Goal: Answer question/provide support

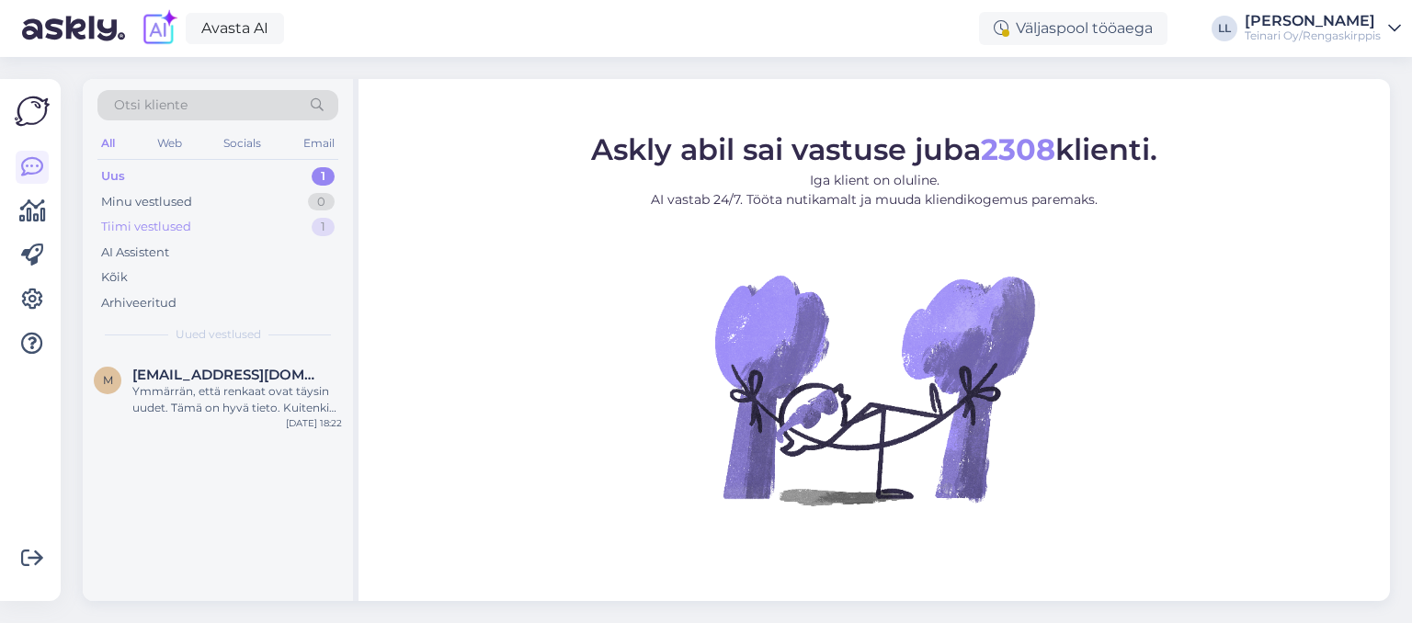
click at [172, 229] on div "Tiimi vestlused" at bounding box center [146, 227] width 90 height 18
click at [141, 174] on div "Uus 1" at bounding box center [217, 177] width 241 height 26
click at [139, 254] on div "AI Assistent" at bounding box center [135, 253] width 68 height 18
click at [124, 278] on div "Kõik" at bounding box center [114, 277] width 27 height 18
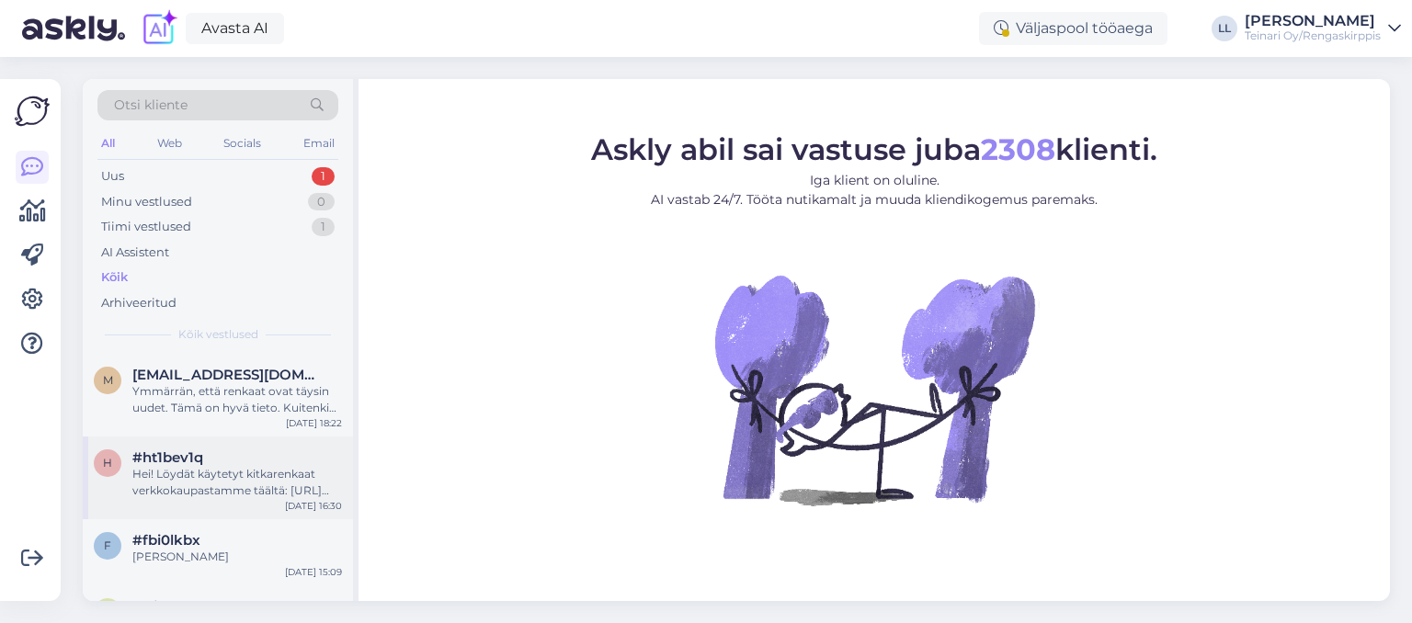
click at [254, 494] on div "Hei! Löydät käytetyt kitkarenkaat verkkokaupastamme täältä: [URL][DOMAIN_NAME] …" at bounding box center [237, 482] width 210 height 33
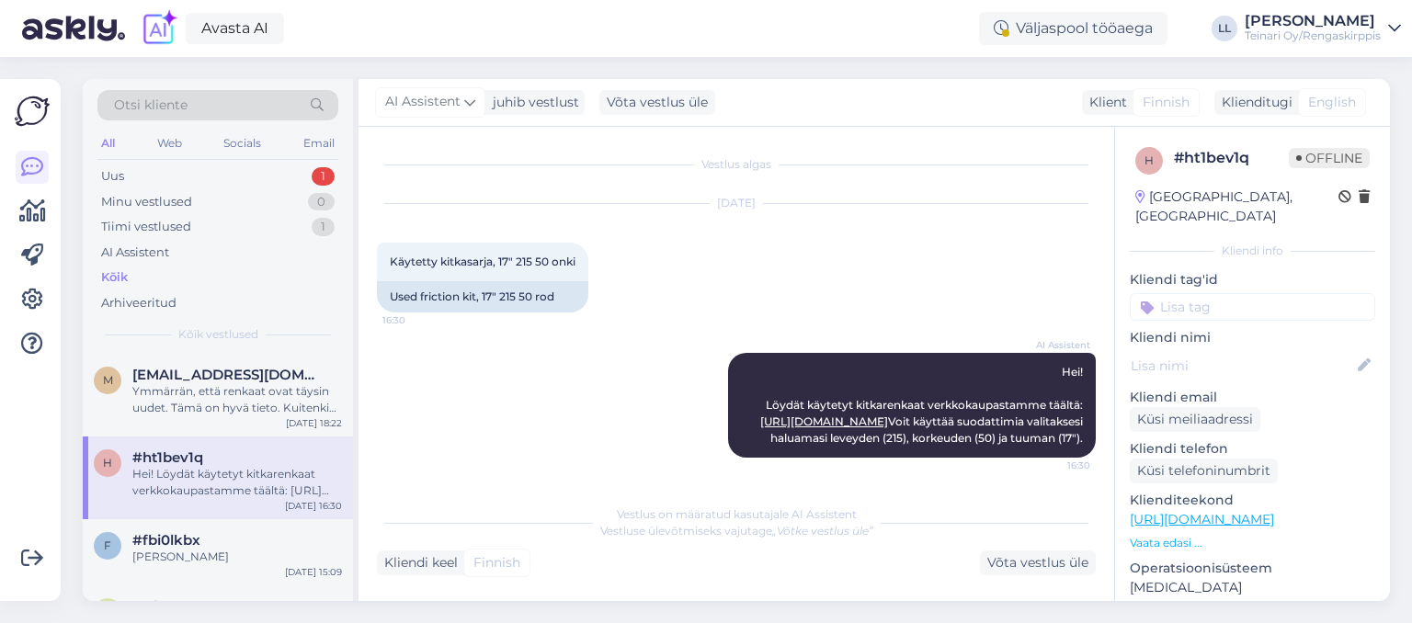
scroll to position [49, 0]
click at [238, 549] on div "ole ostamassa" at bounding box center [237, 557] width 210 height 17
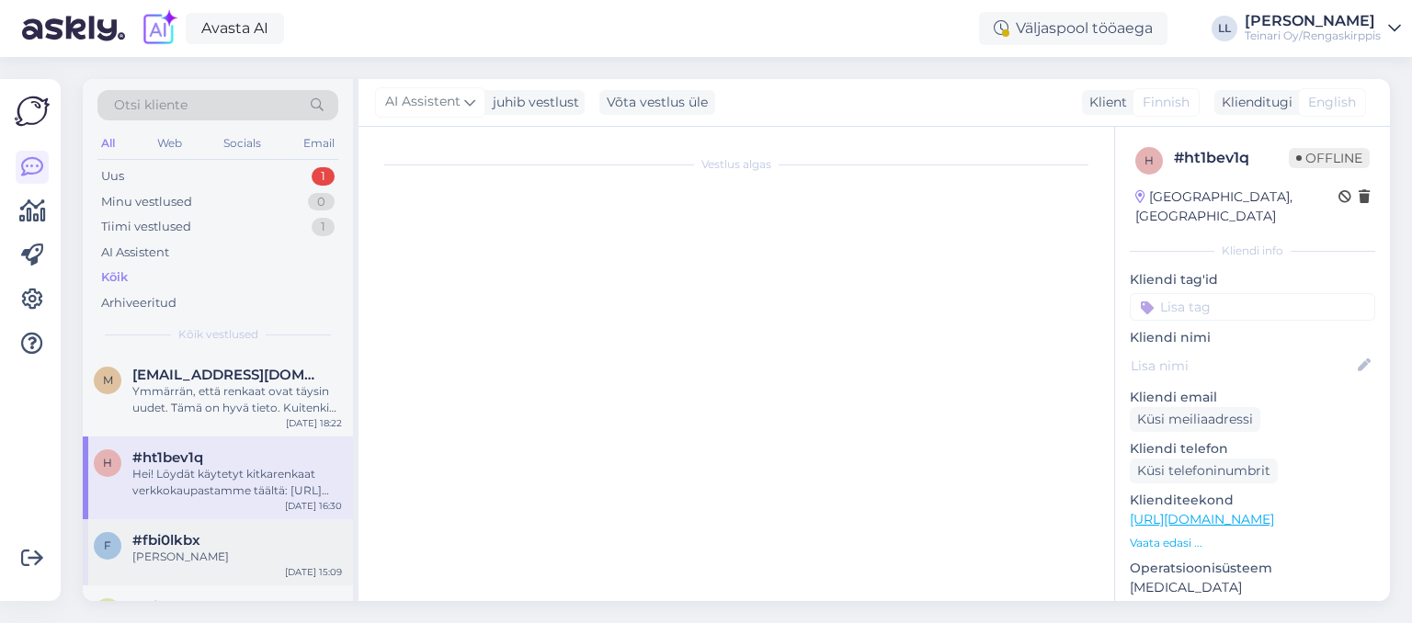
scroll to position [1152, 0]
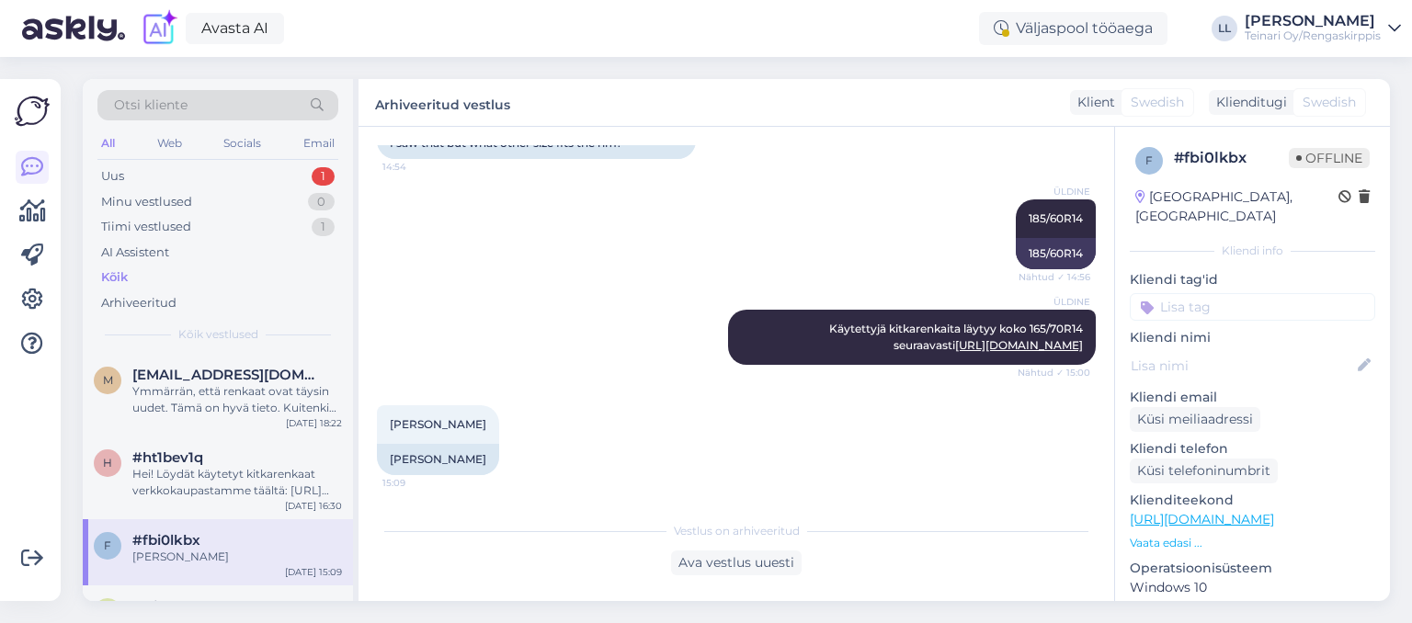
click at [504, 322] on div "ÜLDINE Käytettyjä kitkarenkaita läytyy koko 165/70R14 seuraavasti https://renga…" at bounding box center [736, 338] width 719 height 96
click at [260, 546] on div "#fbi0lkbx" at bounding box center [237, 540] width 210 height 17
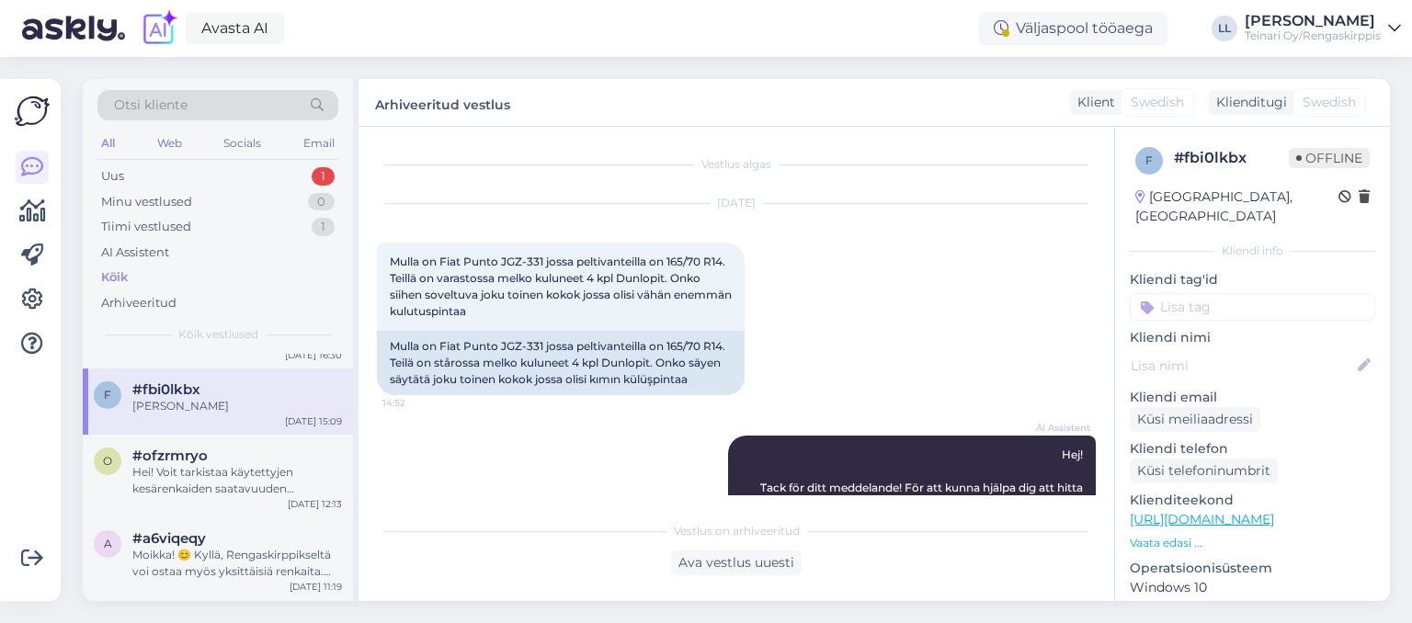
scroll to position [158, 0]
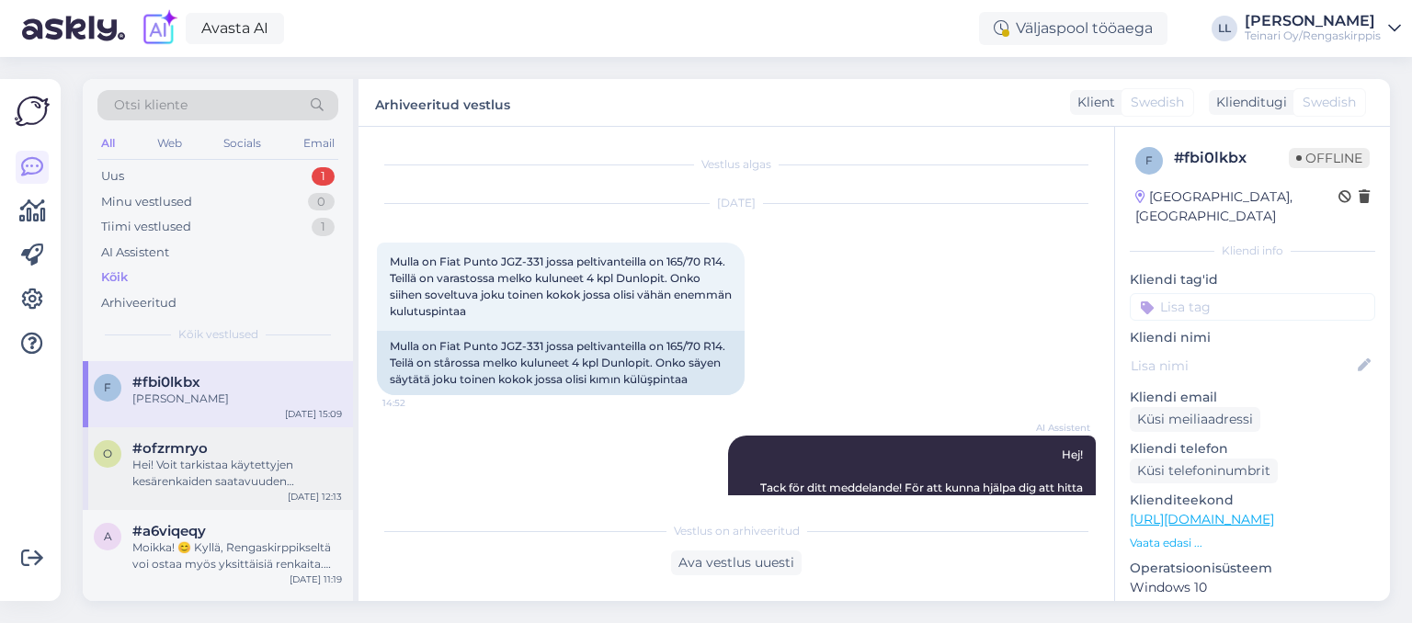
click at [230, 471] on div "Hei! Voit tarkistaa käytettyjen kesärenkaiden saatavuuden verkkokaupastamme: ht…" at bounding box center [237, 473] width 210 height 33
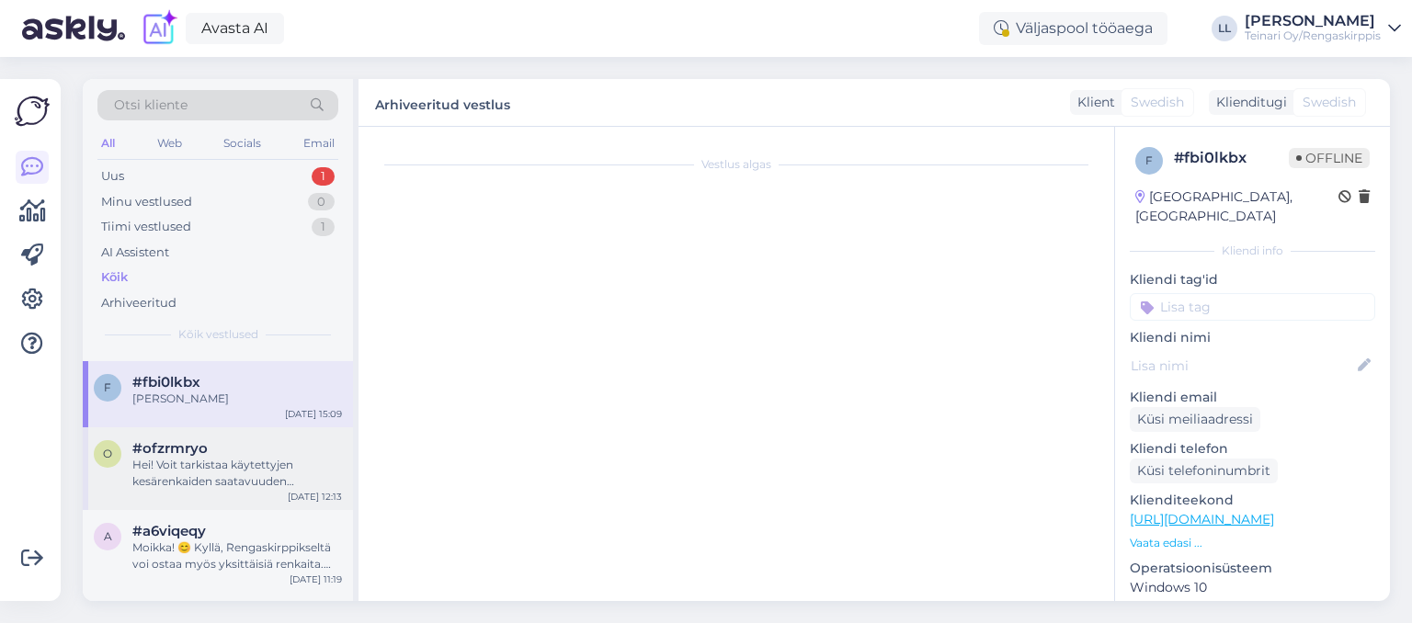
scroll to position [16, 0]
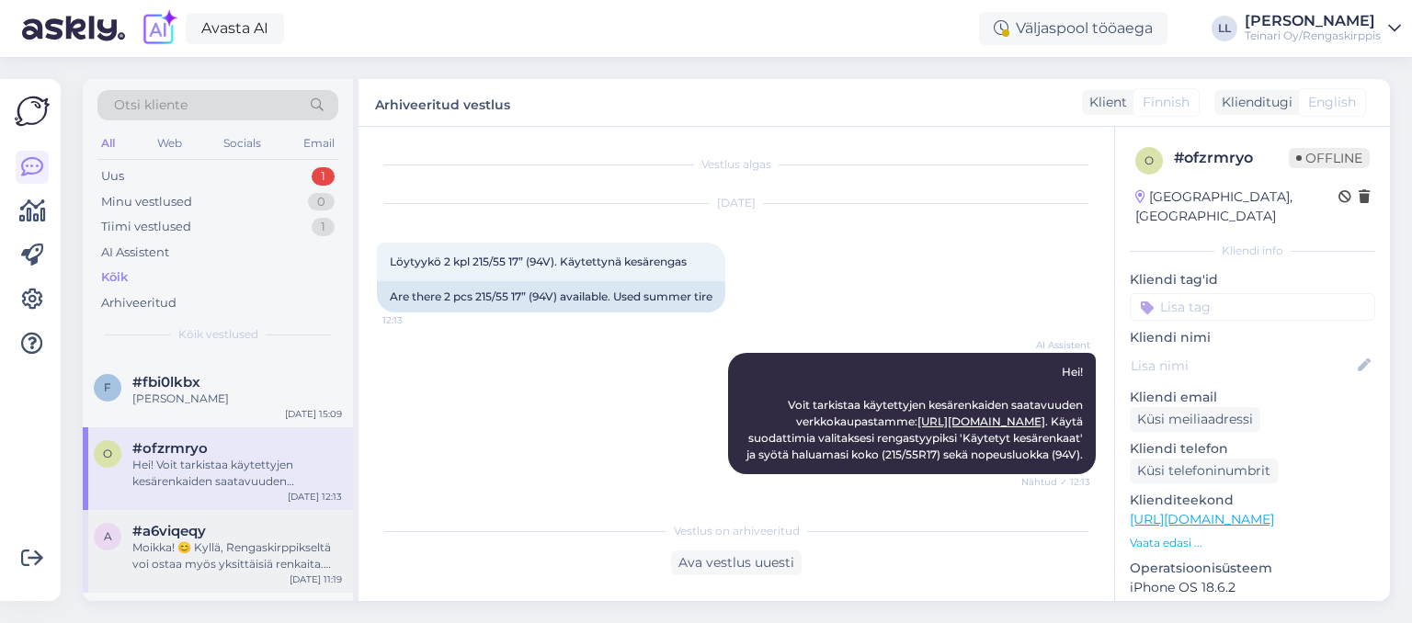
click at [249, 543] on div "Moikka! 😊 Kyllä, Rengaskirppikseltä voi ostaa myös yksittäisiä renkaita. Kaikki…" at bounding box center [237, 556] width 210 height 33
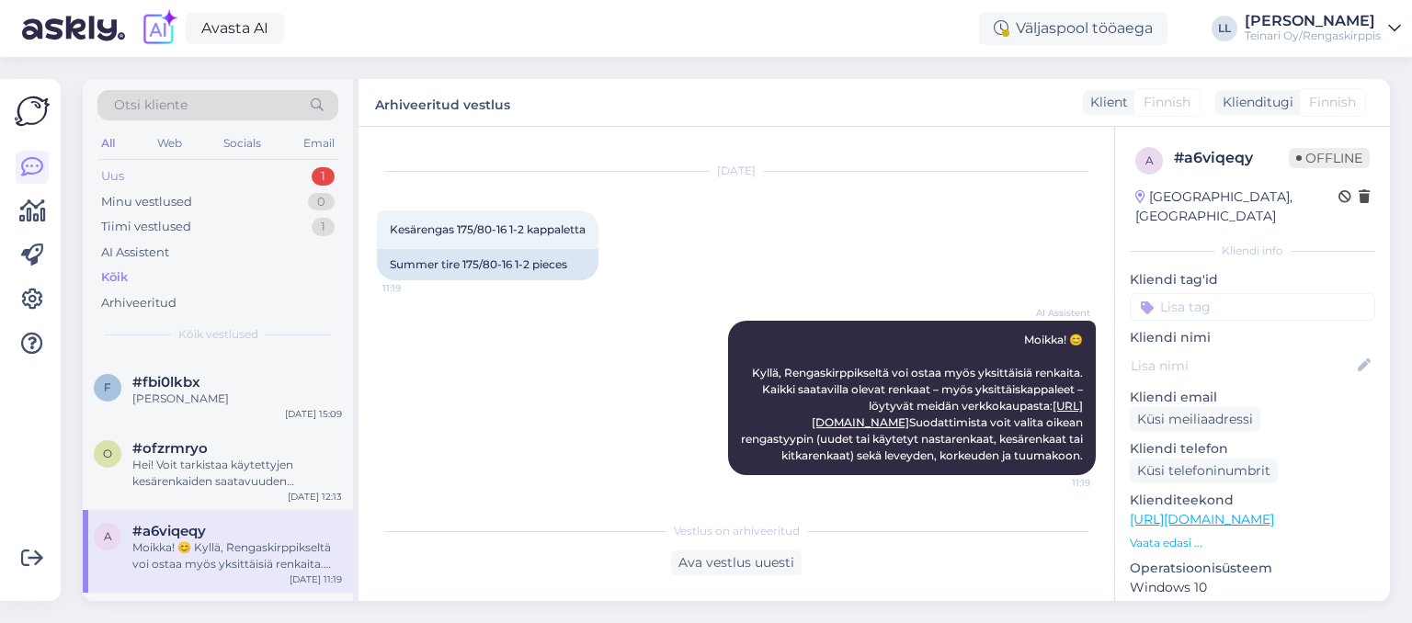
click at [197, 180] on div "Uus 1" at bounding box center [217, 177] width 241 height 26
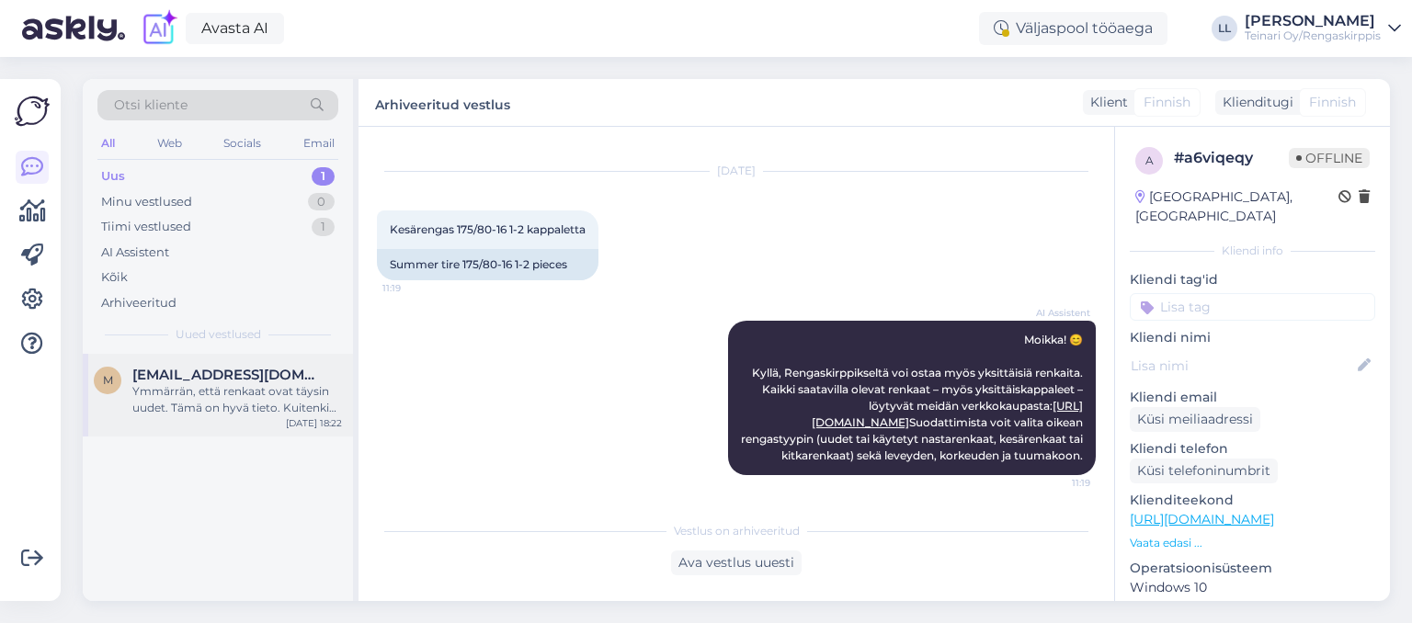
click at [156, 383] on div "Ymmärrän, että renkaat ovat täysin uudet. Tämä on hyvä tieto. Kuitenkin, jotta …" at bounding box center [237, 399] width 210 height 33
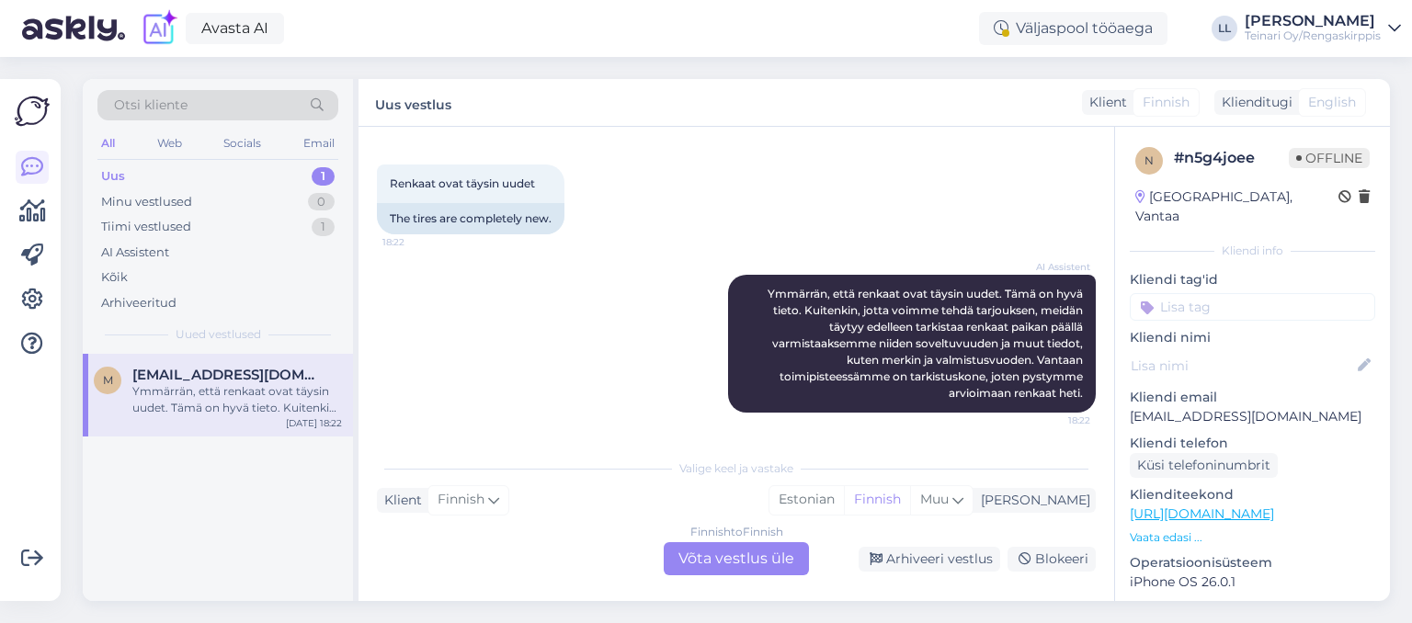
click at [142, 172] on div "Uus 1" at bounding box center [217, 177] width 241 height 26
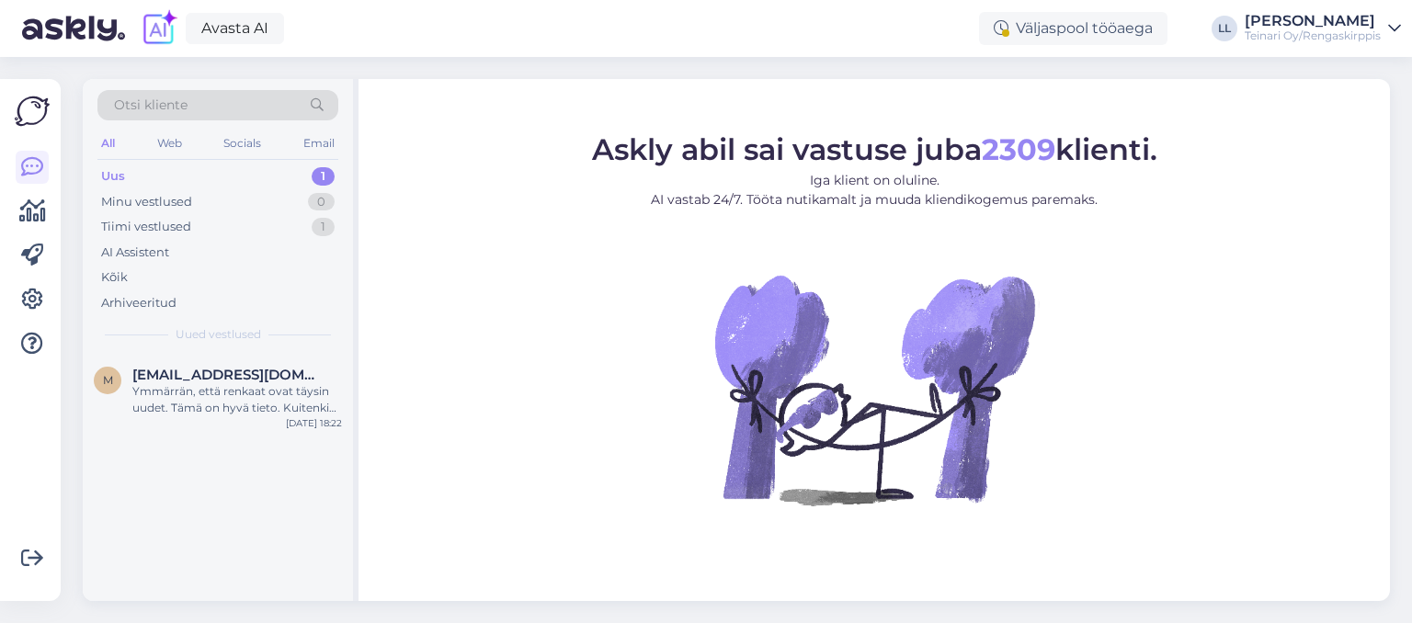
click at [186, 178] on div "Uus 1" at bounding box center [217, 177] width 241 height 26
click at [132, 247] on div "AI Assistent" at bounding box center [135, 253] width 68 height 18
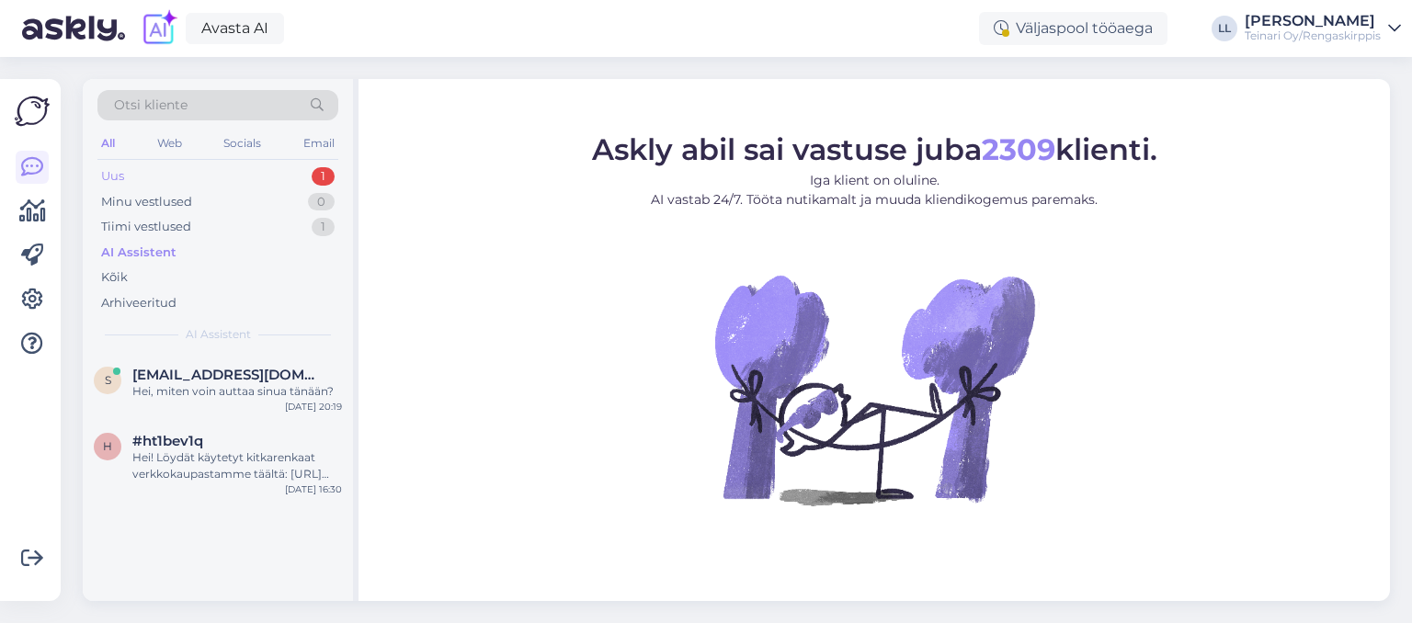
click at [171, 185] on div "Uus 1" at bounding box center [217, 177] width 241 height 26
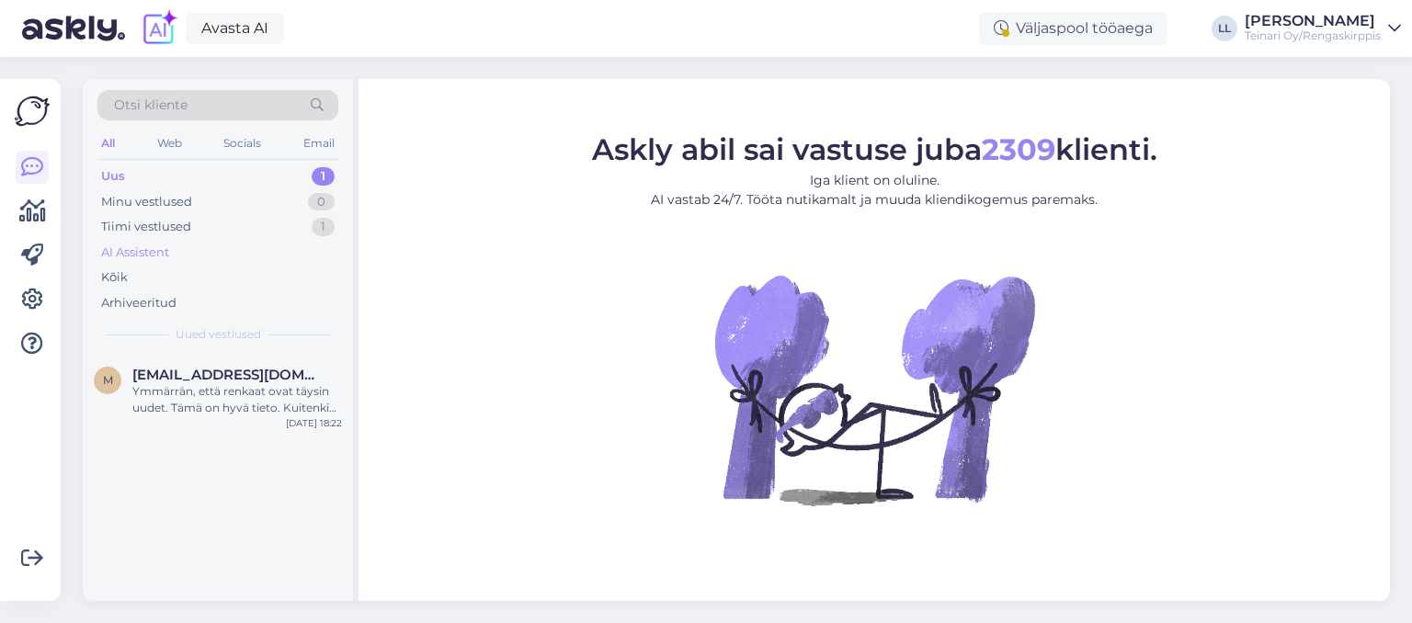
click at [149, 248] on div "AI Assistent" at bounding box center [135, 253] width 68 height 18
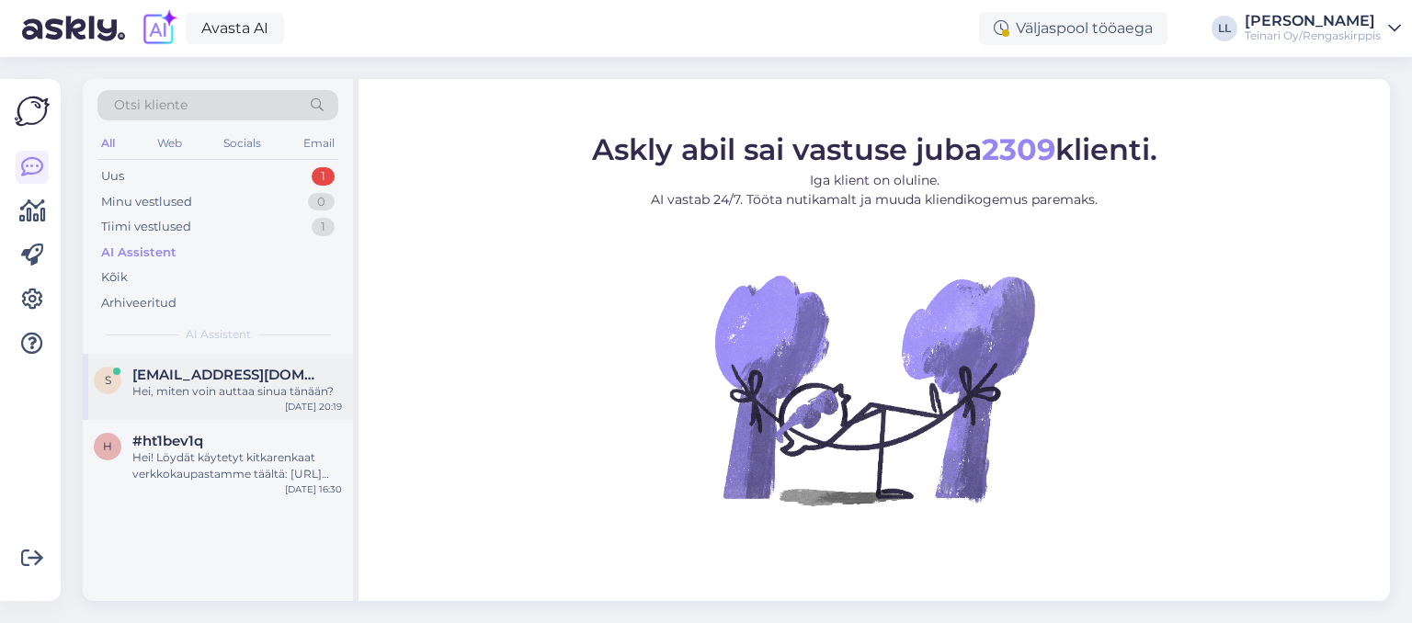
click at [193, 384] on div "Hei, miten voin auttaa sinua tänään?" at bounding box center [237, 391] width 210 height 17
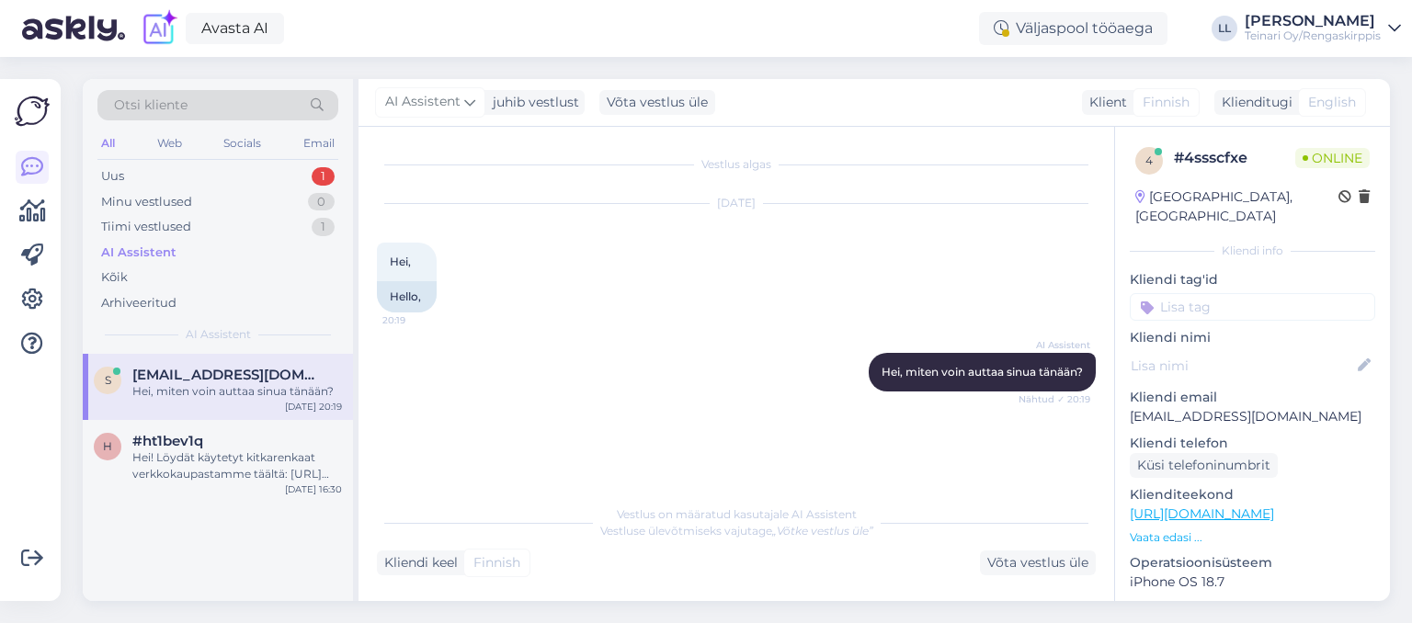
click at [1323, 96] on span "English" at bounding box center [1332, 102] width 48 height 19
click at [1329, 103] on span "English" at bounding box center [1332, 102] width 48 height 19
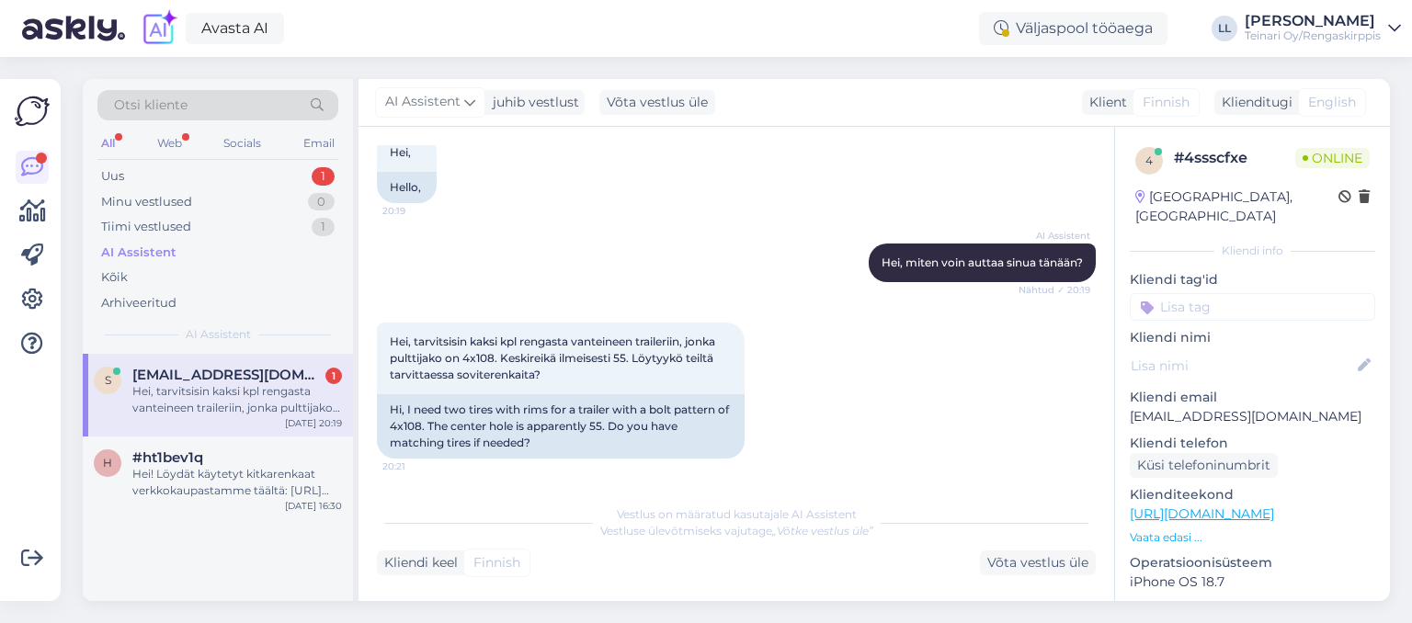
scroll to position [453, 0]
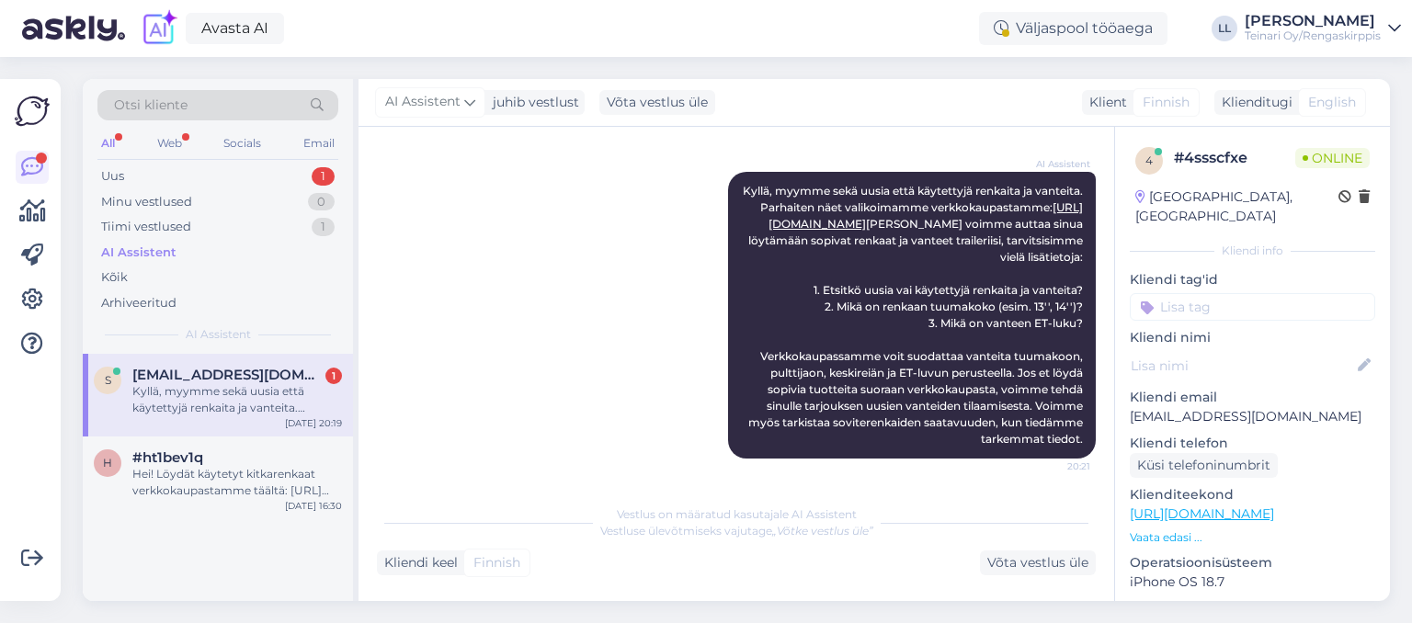
click at [605, 262] on div "AI Assistent Kyllä, myymme sekä uusia että käytettyjä renkaita ja vanteita. Par…" at bounding box center [736, 315] width 719 height 327
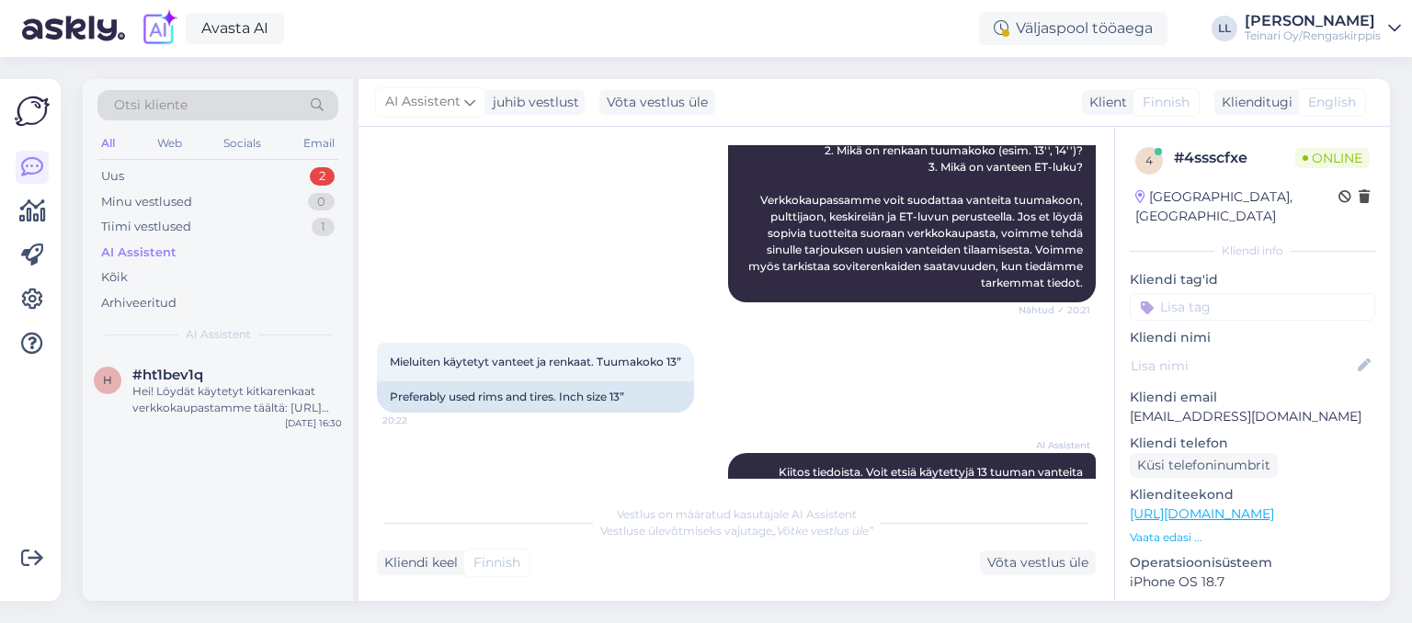
scroll to position [791, 0]
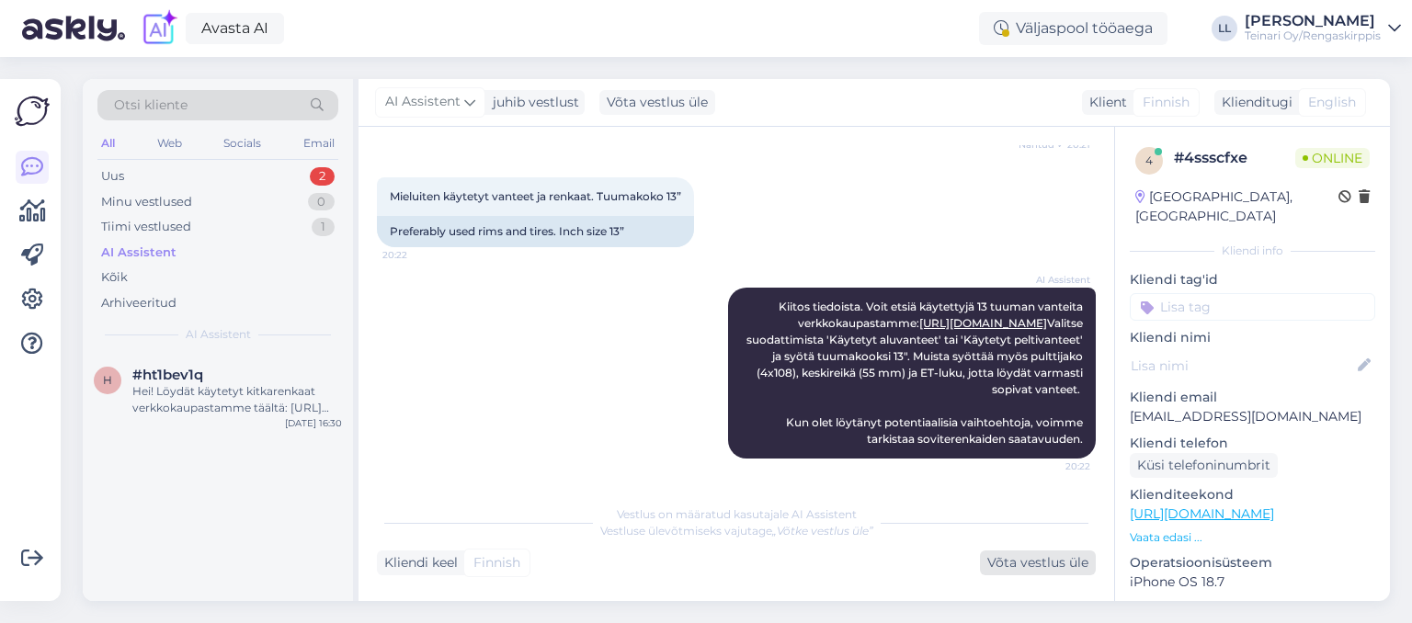
click at [1000, 568] on div "Võta vestlus üle" at bounding box center [1038, 563] width 116 height 25
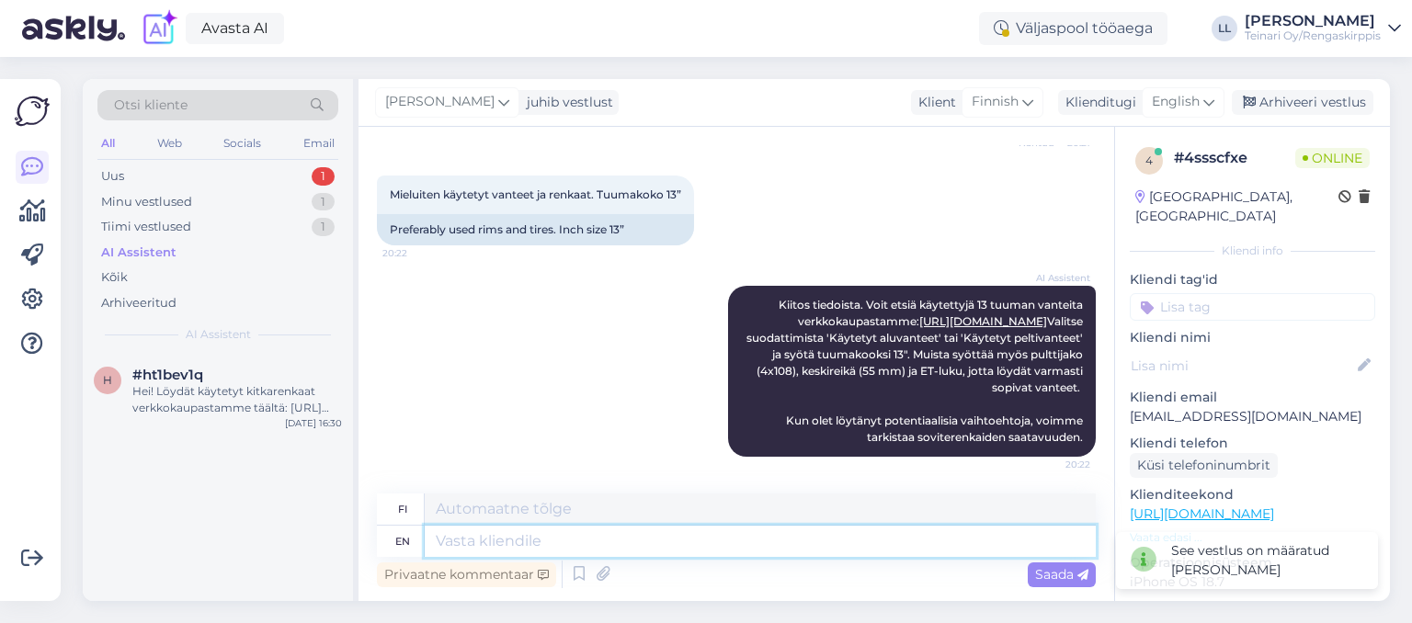
click at [708, 531] on textarea at bounding box center [760, 541] width 671 height 31
click at [645, 509] on textarea at bounding box center [760, 509] width 671 height 31
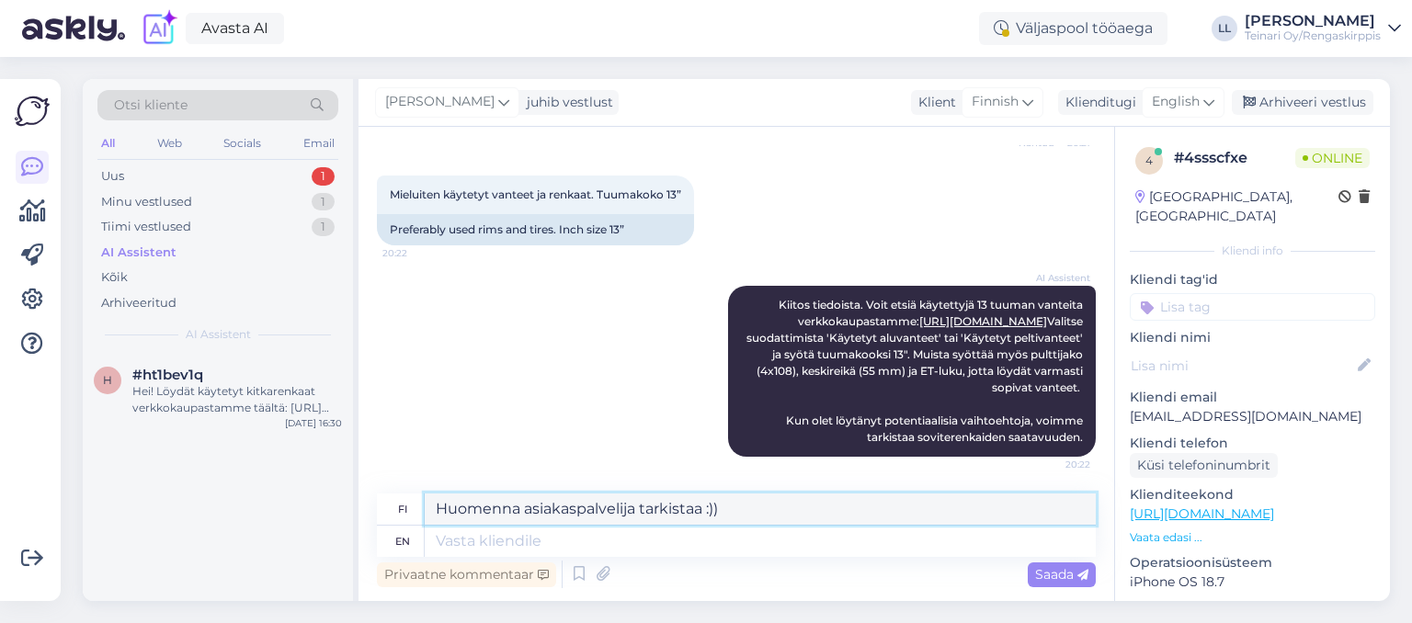
click at [562, 511] on textarea "Huomenna asiakaspalvelija tarkistaa :))" at bounding box center [760, 509] width 671 height 31
type textarea "Huomenna asiakaspalvelija tarkistaa :))"
click at [1061, 572] on span "Saada" at bounding box center [1061, 574] width 53 height 17
click at [1047, 574] on span "Saada" at bounding box center [1061, 574] width 53 height 17
drag, startPoint x: 741, startPoint y: 518, endPoint x: 409, endPoint y: 504, distance: 332.1
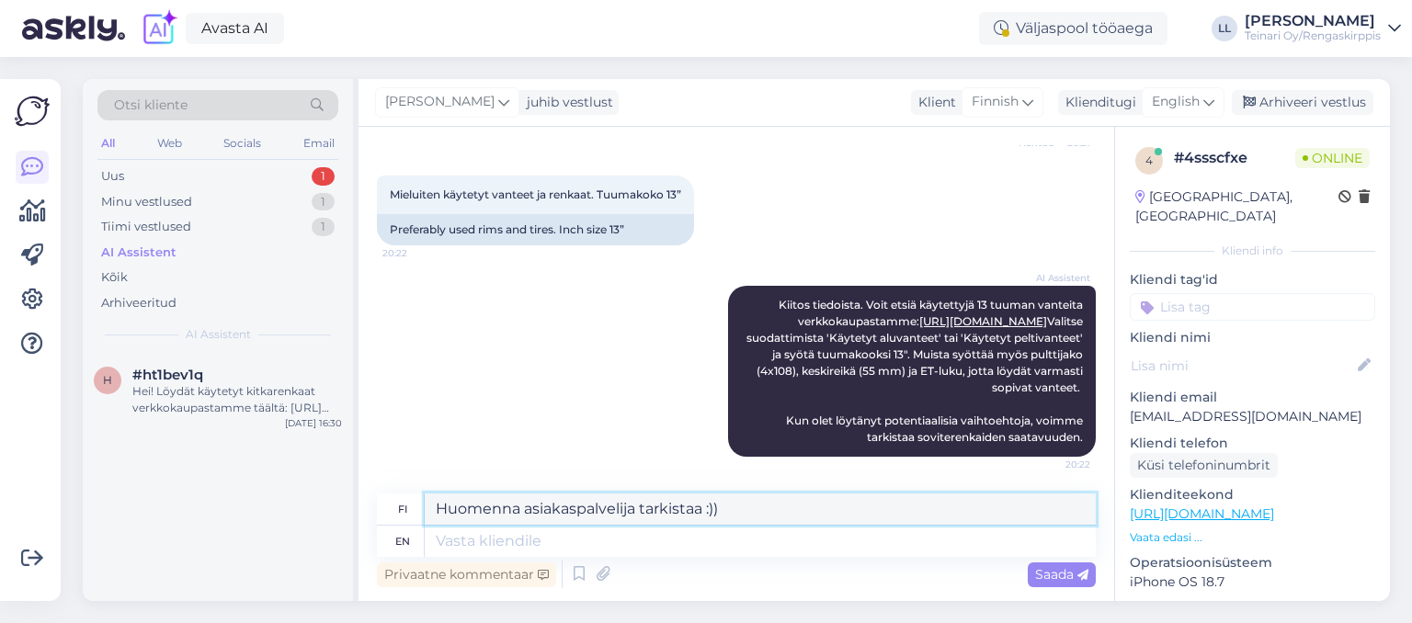
click at [425, 504] on textarea "Huomenna asiakaspalvelija tarkistaa :))" at bounding box center [760, 509] width 671 height 31
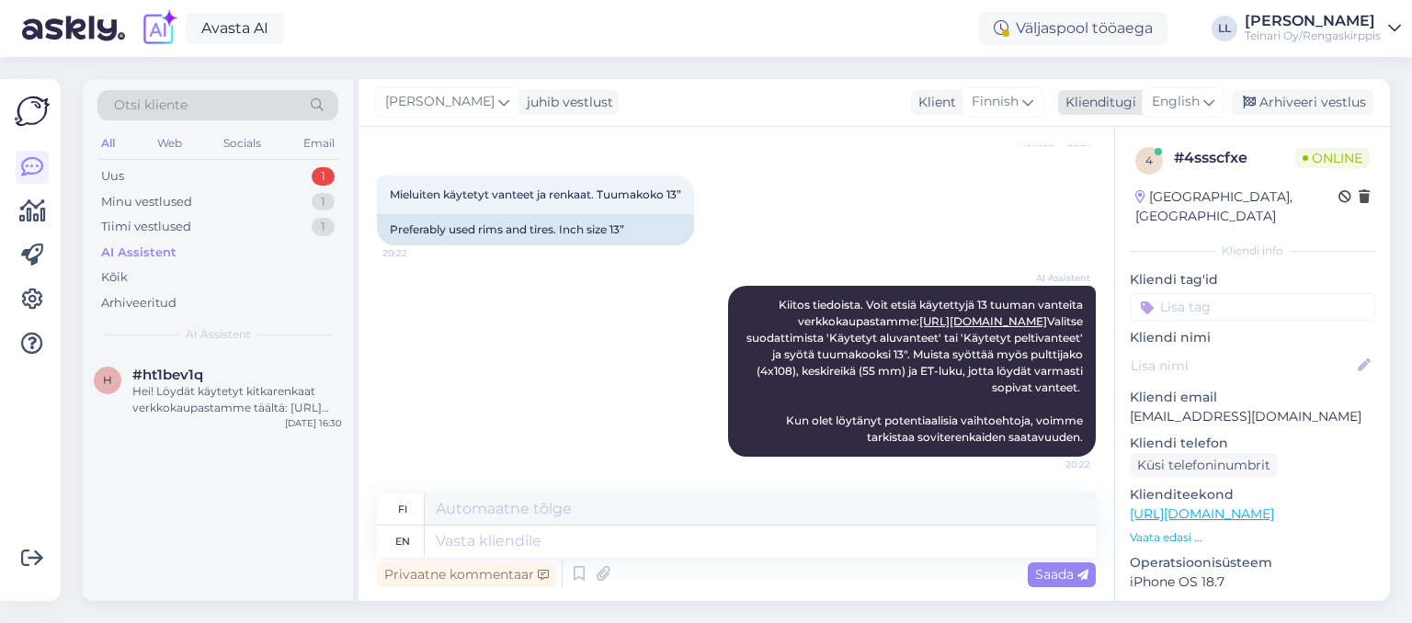
click at [1185, 105] on span "English" at bounding box center [1176, 102] width 48 height 20
type input "s"
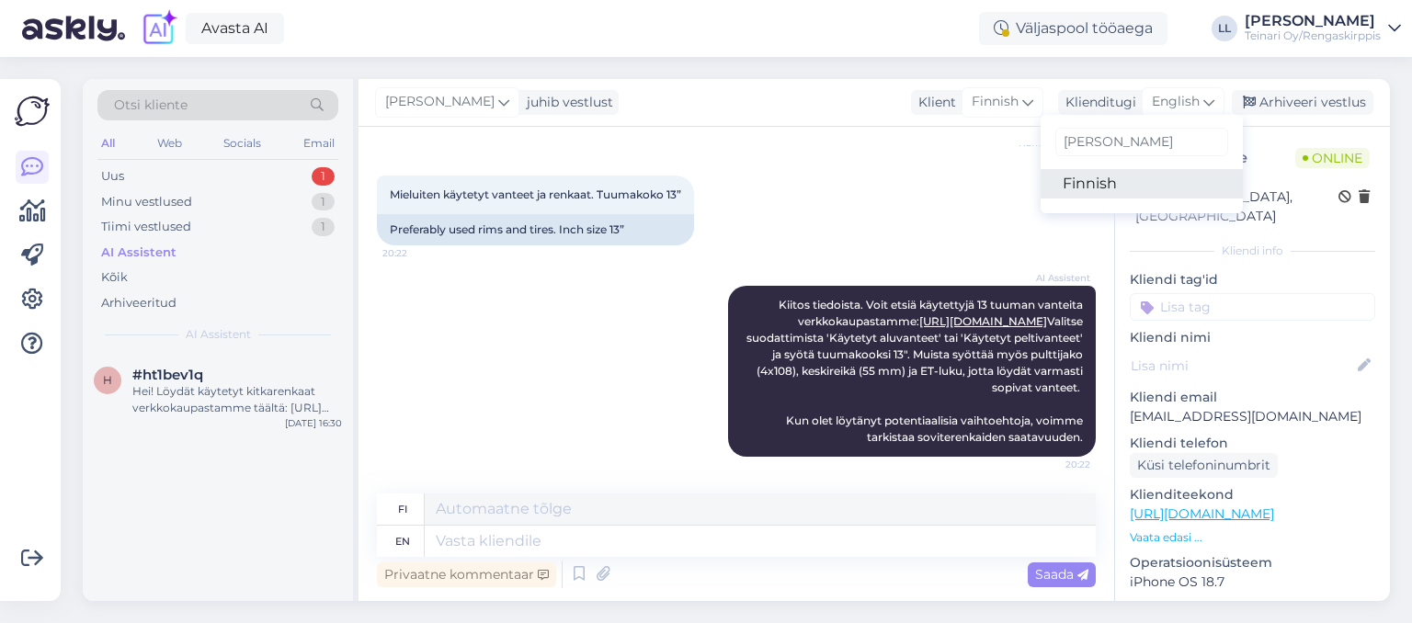
type input "[PERSON_NAME]"
click at [1133, 180] on link "Finnish" at bounding box center [1141, 183] width 202 height 29
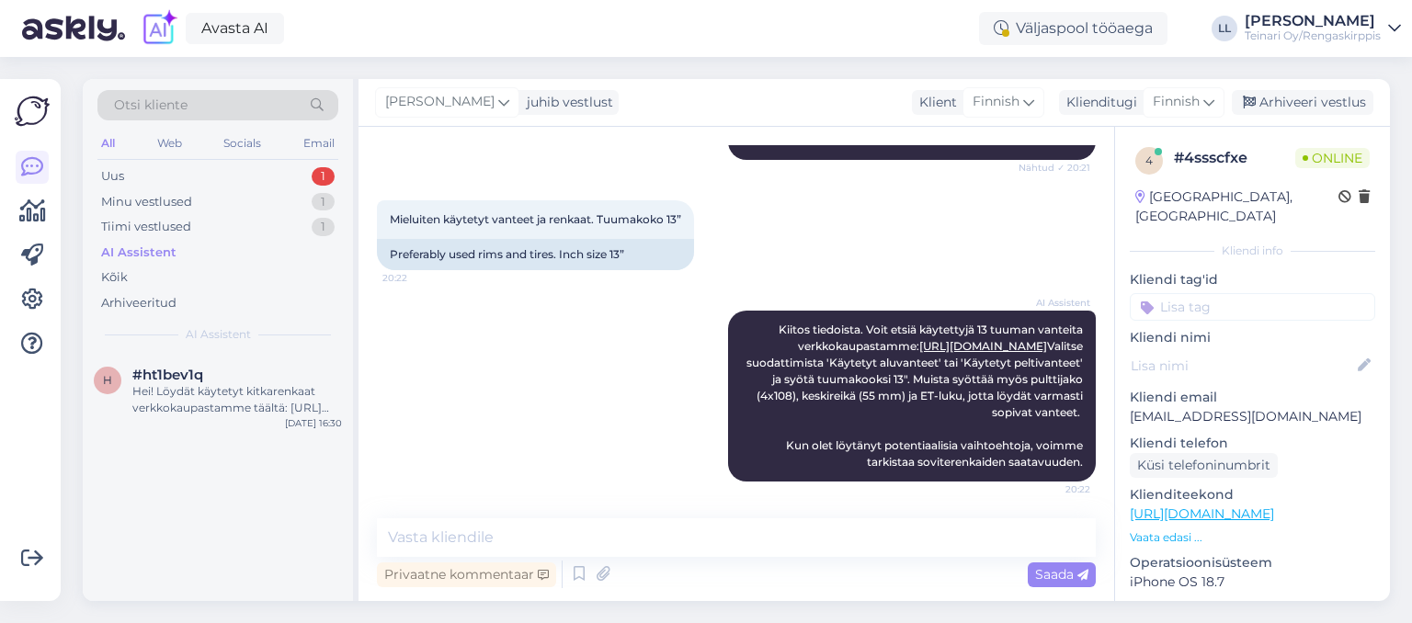
scroll to position [768, 0]
click at [532, 531] on textarea at bounding box center [736, 537] width 719 height 39
paste textarea "Huomenna asiakaspalvelija tarkistaa :))"
type textarea "Huomenna asiakaspalvelija tarkistaa :))"
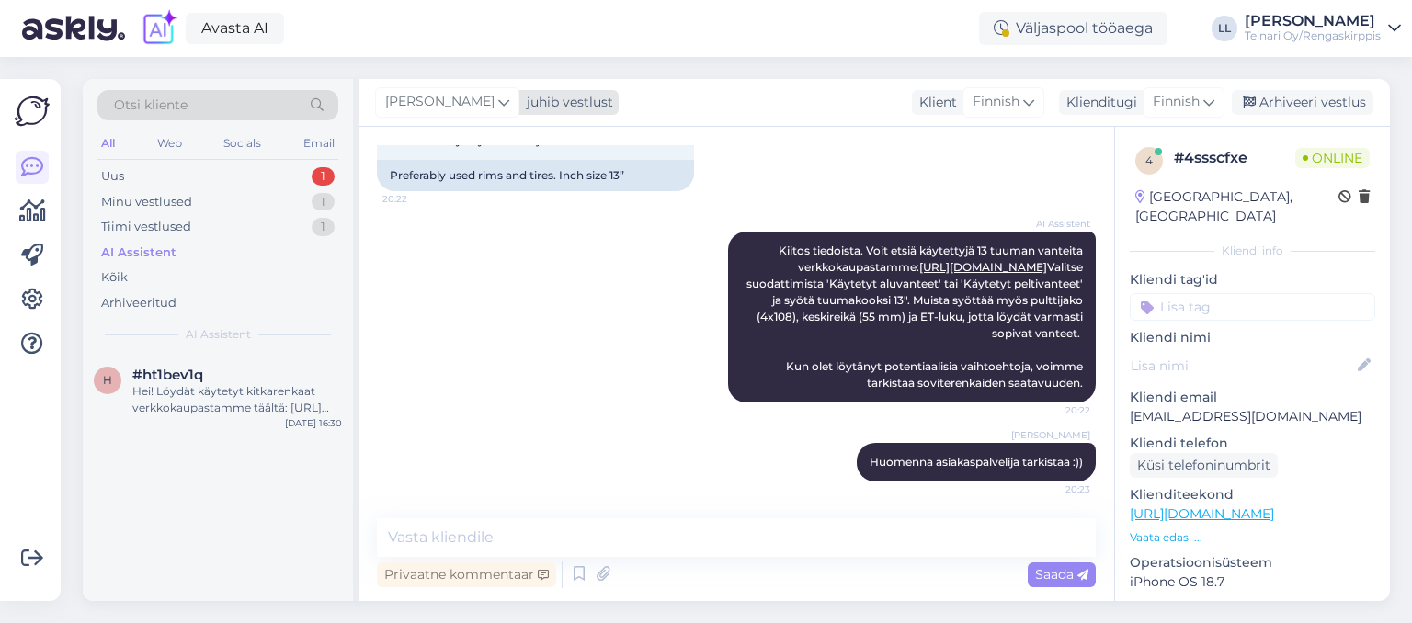
click at [482, 108] on span "[PERSON_NAME]" at bounding box center [439, 102] width 109 height 20
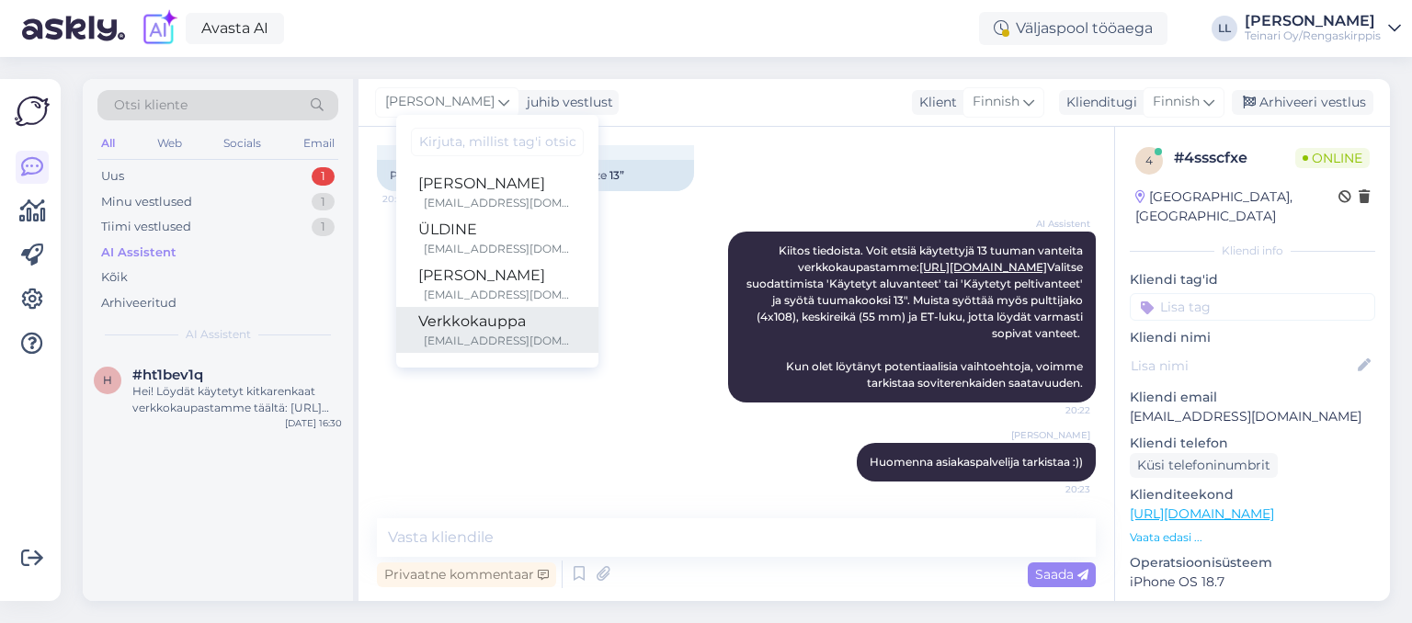
click at [449, 334] on div "[EMAIL_ADDRESS][DOMAIN_NAME]" at bounding box center [500, 341] width 153 height 17
